Goal: Task Accomplishment & Management: Manage account settings

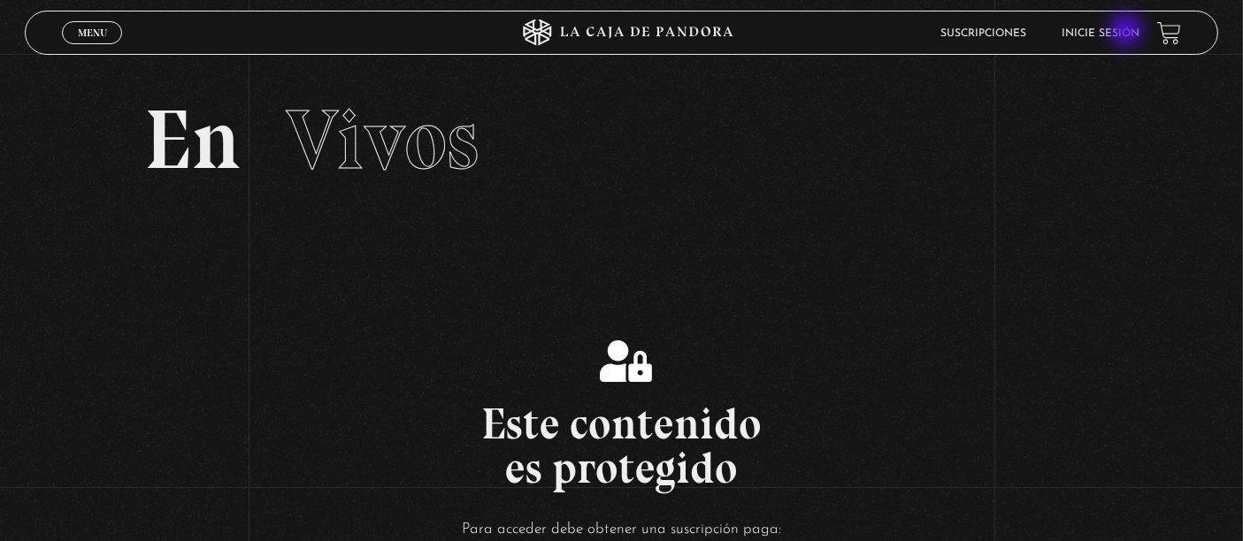
click at [1128, 32] on link "Inicie sesión" at bounding box center [1100, 33] width 78 height 11
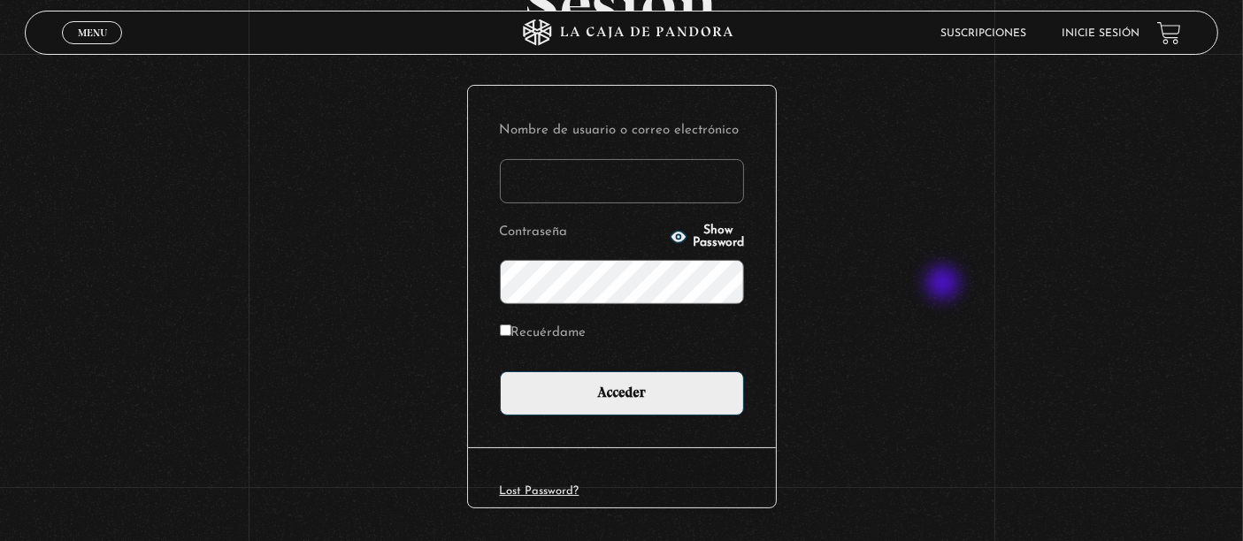
scroll to position [228, 0]
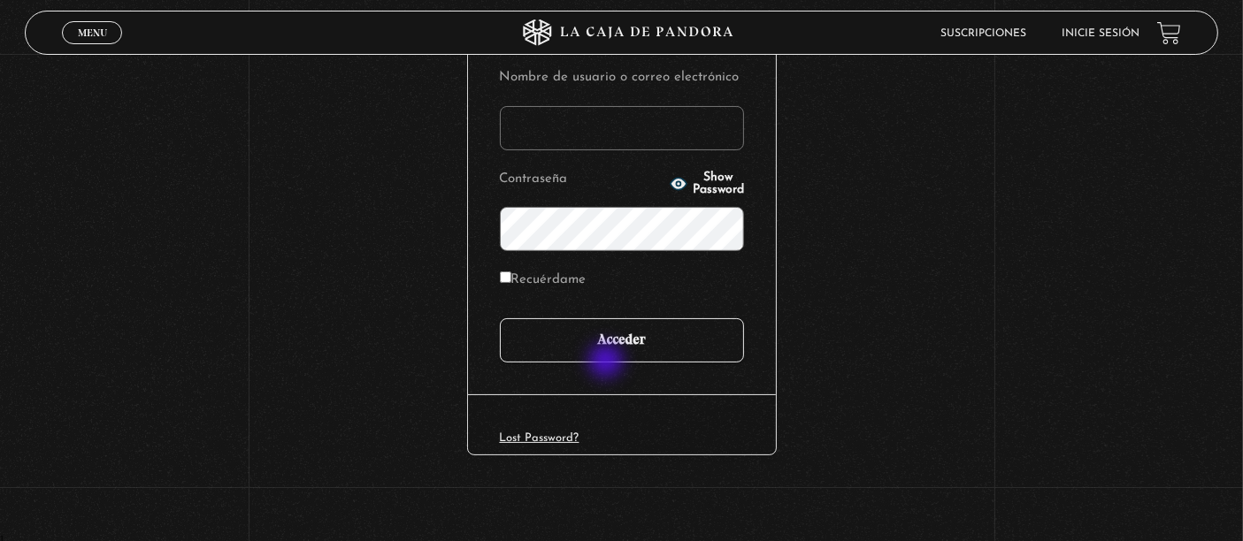
type input "[EMAIL_ADDRESS][DOMAIN_NAME]"
click at [616, 348] on input "Acceder" at bounding box center [622, 340] width 244 height 44
